Goal: Navigation & Orientation: Find specific page/section

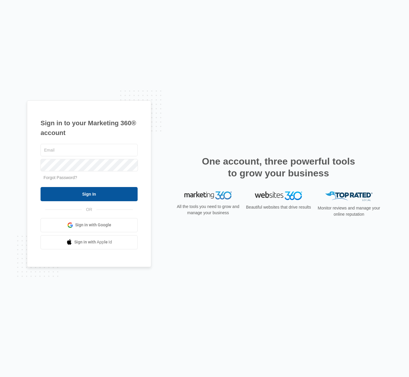
type input "[PERSON_NAME][EMAIL_ADDRESS][DOMAIN_NAME]"
click at [87, 196] on input "Sign In" at bounding box center [89, 194] width 97 height 14
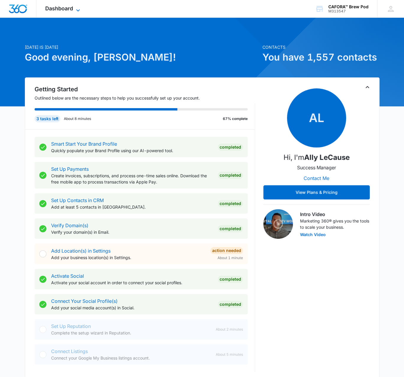
click at [52, 10] on span "Dashboard" at bounding box center [59, 8] width 28 height 6
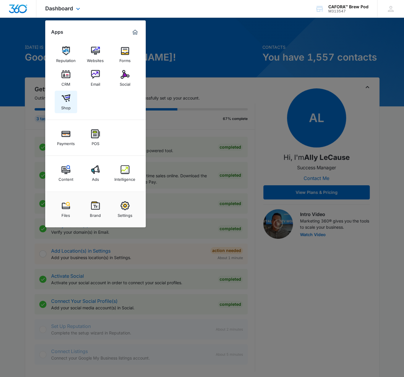
click at [60, 100] on link "Shop" at bounding box center [66, 102] width 22 height 22
